Goal: Register for event/course

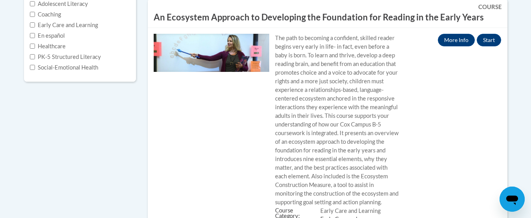
scroll to position [164, 0]
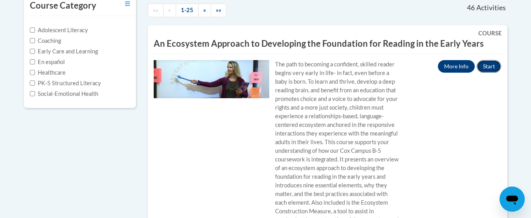
click at [493, 60] on button "Start" at bounding box center [489, 66] width 24 height 13
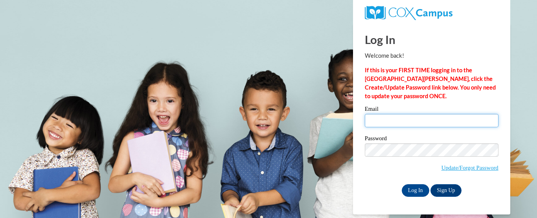
click at [387, 120] on input "Email" at bounding box center [432, 120] width 134 height 13
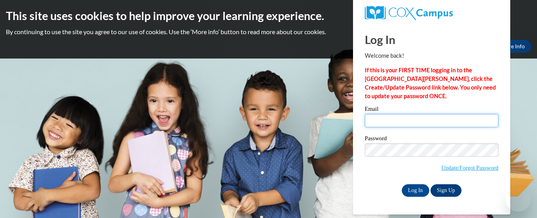
type input "[EMAIL_ADDRESS][DOMAIN_NAME]"
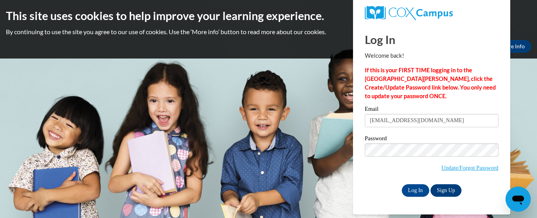
click at [333, 119] on body "This site uses cookies to help improve your learning experience. By continuing …" at bounding box center [268, 109] width 537 height 218
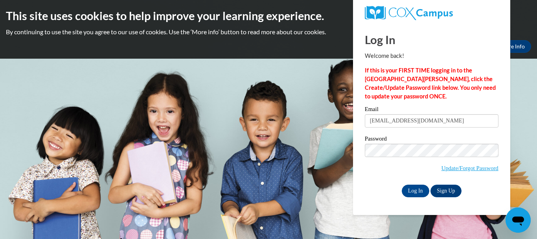
click at [343, 199] on body "This site uses cookies to help improve your learning experience. By continuing …" at bounding box center [268, 119] width 537 height 239
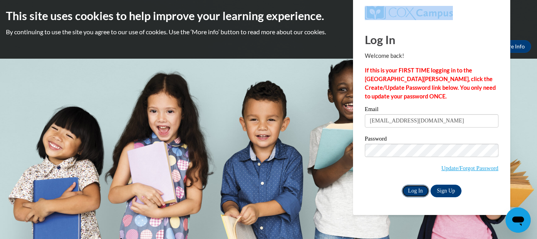
click at [410, 190] on input "Log In" at bounding box center [416, 190] width 28 height 13
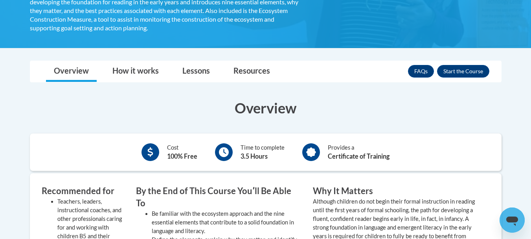
scroll to position [210, 0]
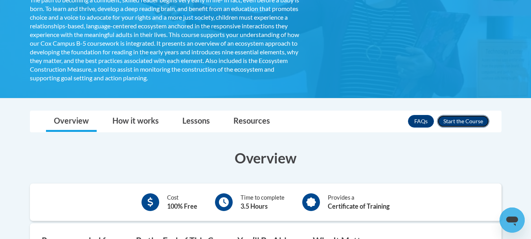
click at [474, 123] on button "Enroll" at bounding box center [463, 121] width 52 height 13
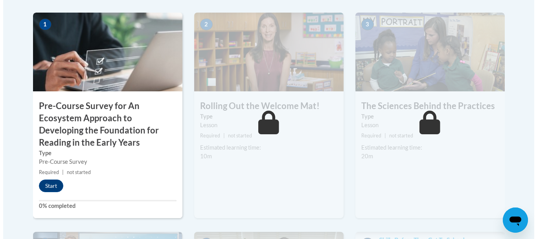
scroll to position [271, 0]
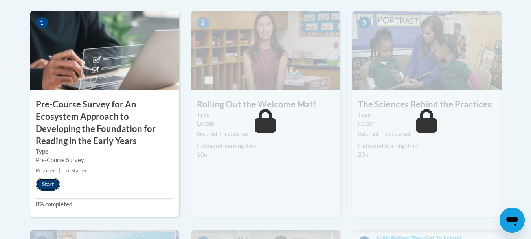
click at [50, 184] on button "Start" at bounding box center [48, 184] width 24 height 13
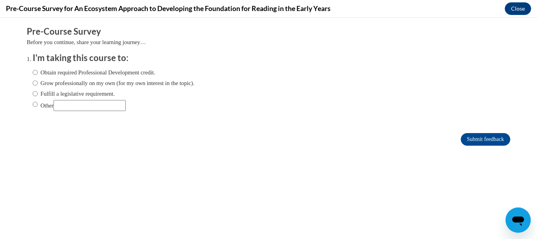
scroll to position [0, 0]
drag, startPoint x: 537, startPoint y: 140, endPoint x: 537, endPoint y: 174, distance: 34.2
click at [537, 168] on html "Comments Pre-Course Survey Before you continue, share your learning journey… I'…" at bounding box center [268, 128] width 537 height 221
drag, startPoint x: 537, startPoint y: 124, endPoint x: 537, endPoint y: 164, distance: 39.7
click at [537, 164] on html "Comments Pre-Course Survey Before you continue, share your learning journey… I'…" at bounding box center [268, 128] width 537 height 221
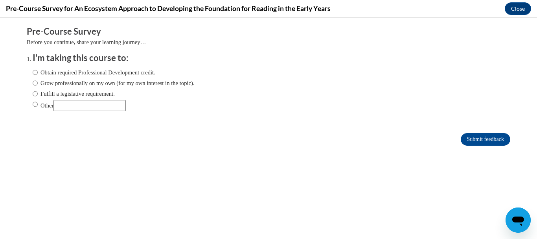
drag, startPoint x: 537, startPoint y: 77, endPoint x: 537, endPoint y: 120, distance: 42.5
click at [537, 120] on html "Comments Pre-Course Survey Before you continue, share your learning journey… I'…" at bounding box center [268, 128] width 537 height 221
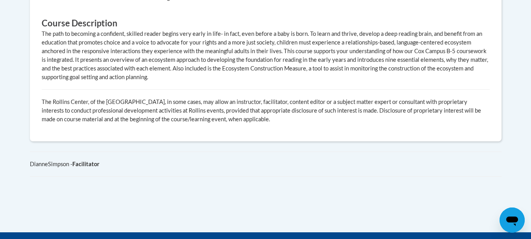
scroll to position [631, 0]
